Goal: Register for event/course: Register for event/course

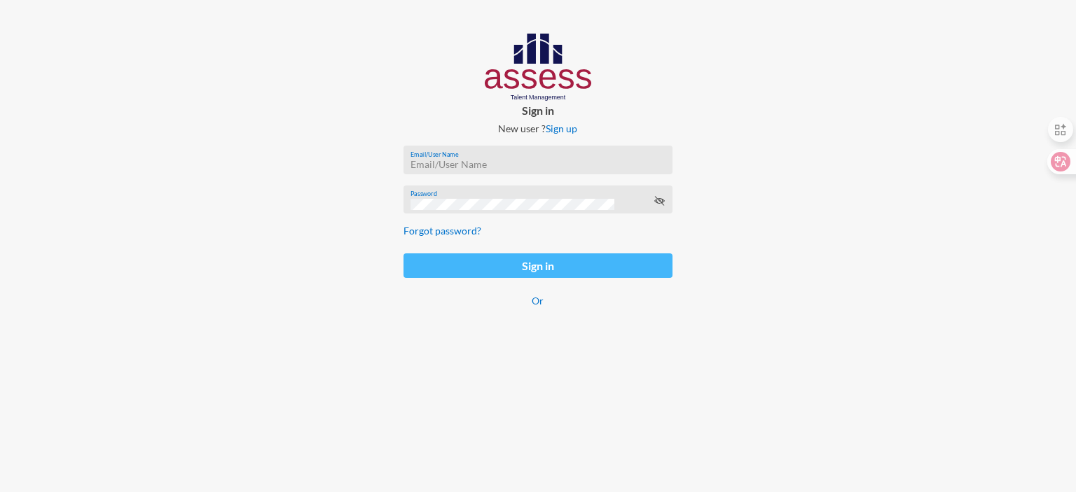
type input "mhspl25511"
click at [532, 276] on button "Sign in" at bounding box center [538, 266] width 269 height 25
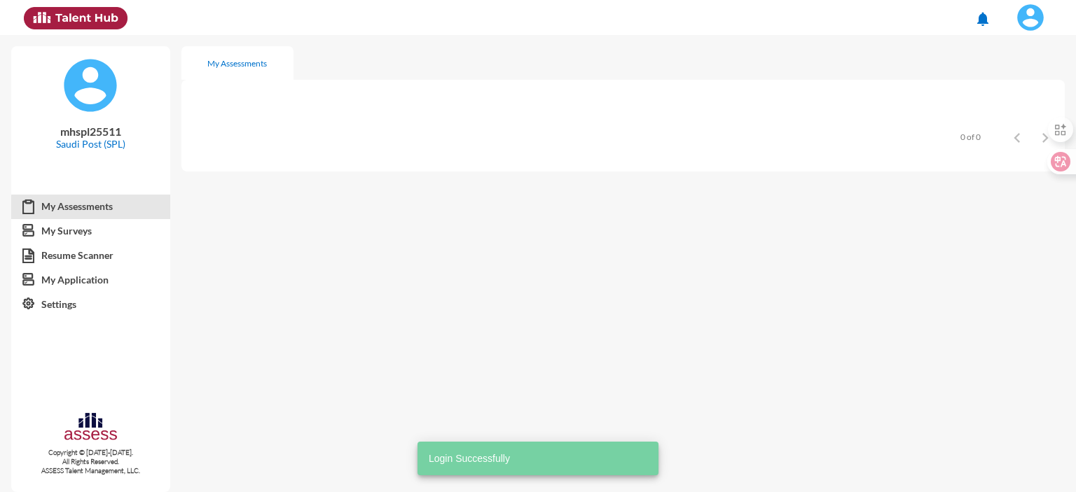
click at [532, 276] on mat-sidenav-content "My Assessments Items per page: 8 0 of 0" at bounding box center [628, 263] width 895 height 457
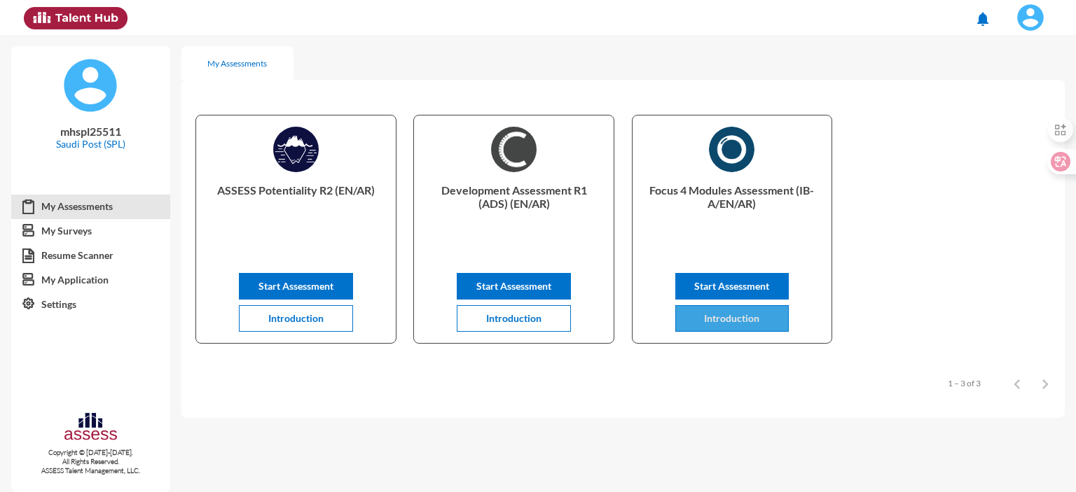
click at [704, 316] on span "Introduction" at bounding box center [731, 318] width 55 height 12
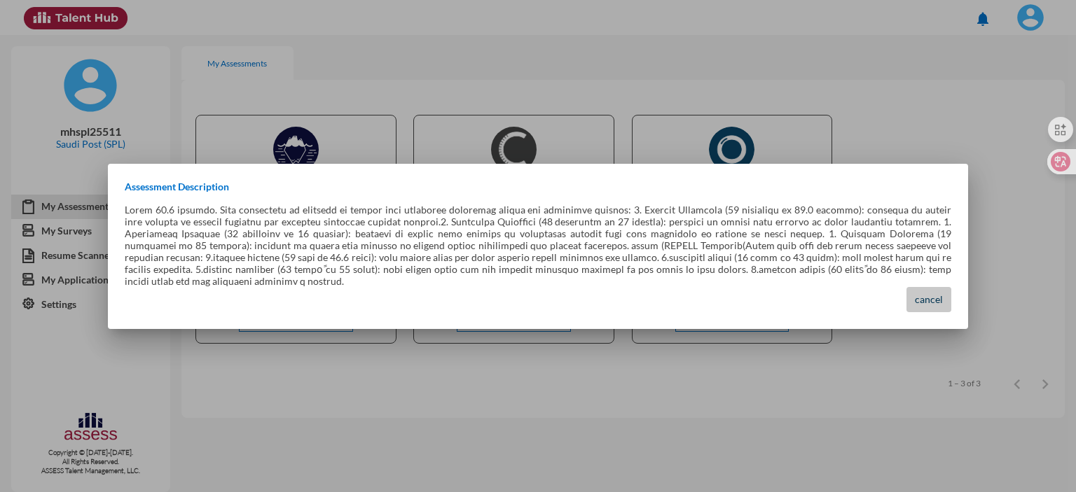
click at [931, 299] on span "cancel" at bounding box center [929, 300] width 28 height 12
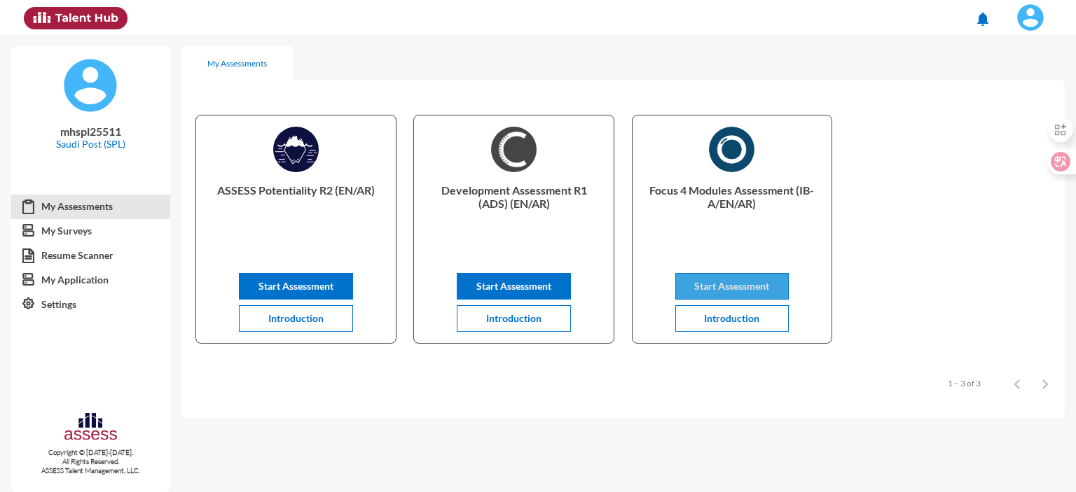
click at [734, 294] on button "Start Assessment" at bounding box center [732, 286] width 114 height 27
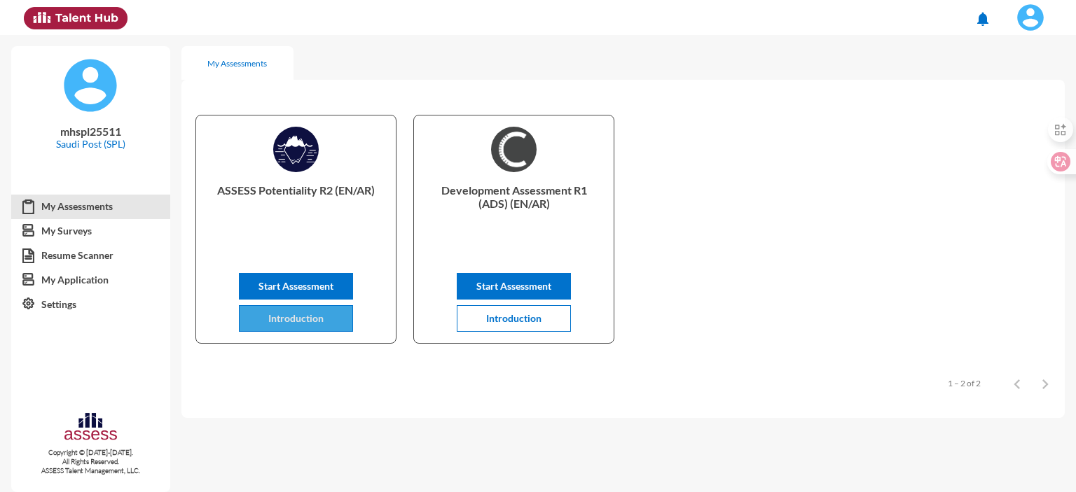
click at [311, 327] on button "Introduction" at bounding box center [296, 318] width 114 height 27
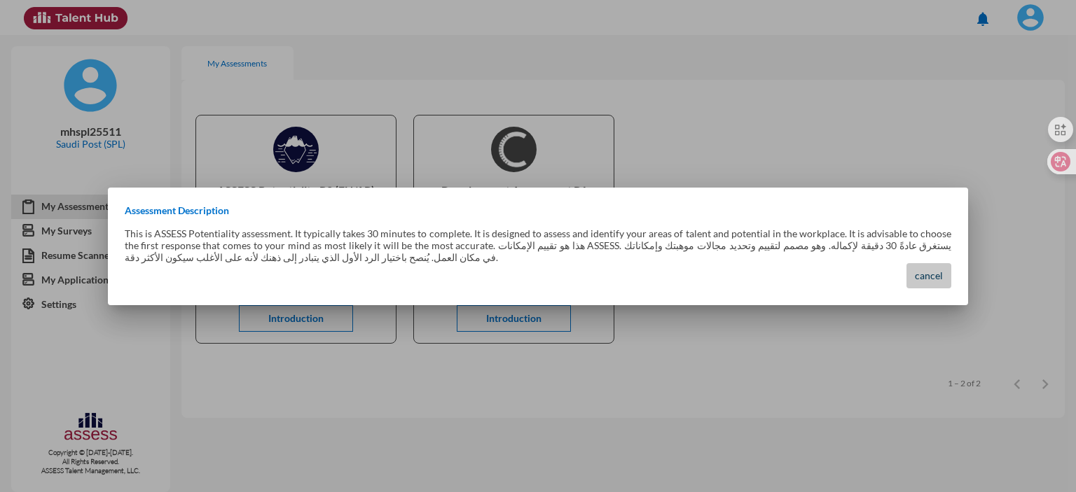
click at [930, 271] on span "cancel" at bounding box center [929, 276] width 28 height 12
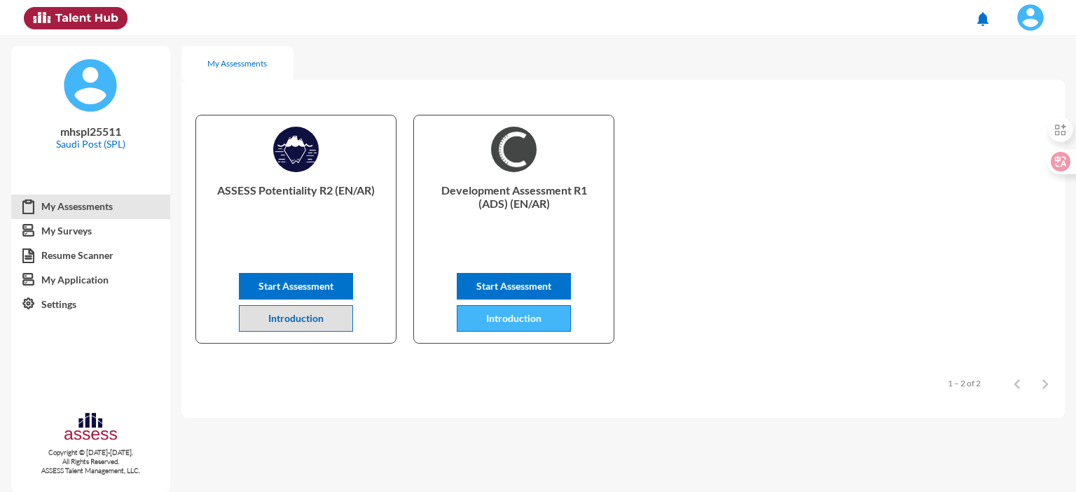
click at [499, 321] on span "Introduction" at bounding box center [513, 318] width 55 height 12
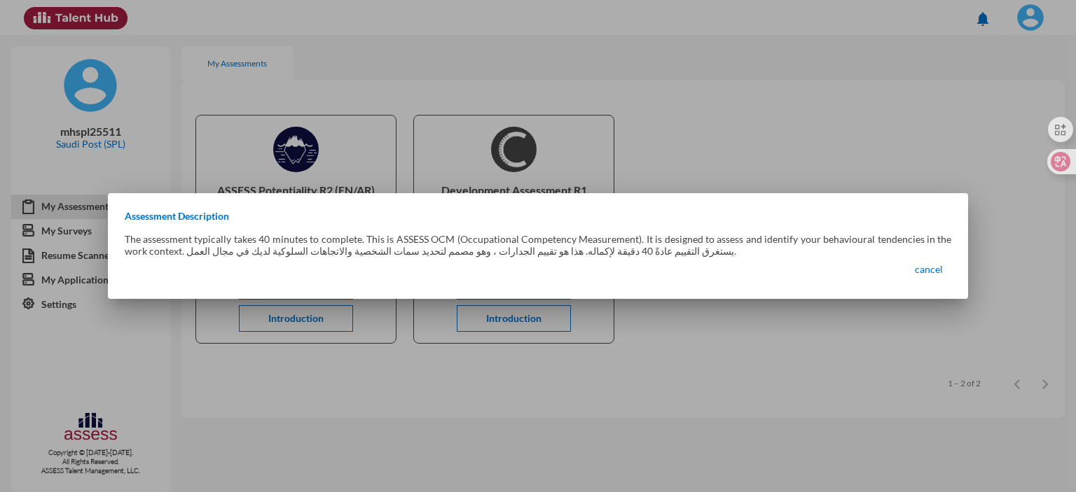
click at [914, 254] on p "The assessment typically takes 40 minutes to complete. This is ASSESS OCM (Occu…" at bounding box center [538, 245] width 827 height 24
drag, startPoint x: 917, startPoint y: 260, endPoint x: 914, endPoint y: 254, distance: 7.2
click at [914, 254] on p "The assessment typically takes 40 minutes to complete. This is ASSESS OCM (Occu…" at bounding box center [538, 245] width 827 height 24
click at [904, 277] on div "Assessment Description The assessment typically takes 40 minutes to complete. T…" at bounding box center [538, 246] width 861 height 72
